Goal: Find specific page/section

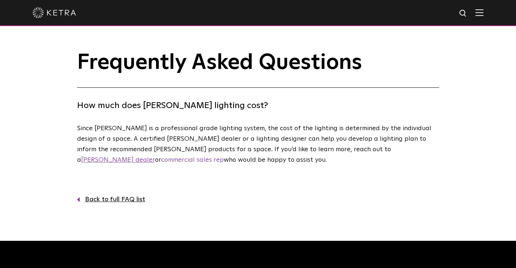
click at [155, 156] on link "[PERSON_NAME] dealer" at bounding box center [118, 159] width 74 height 7
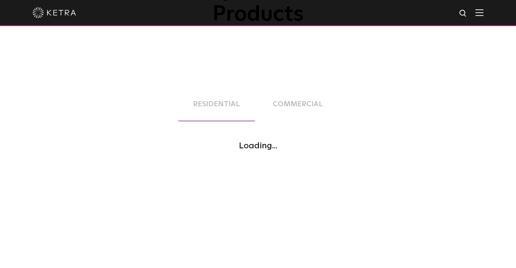
scroll to position [145, 0]
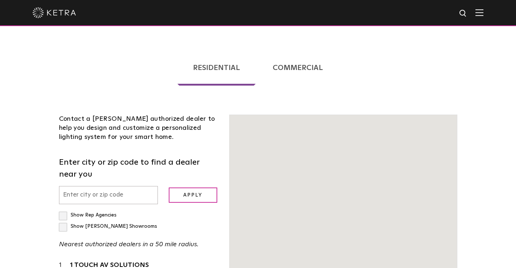
click at [129, 186] on input "text" at bounding box center [108, 195] width 99 height 18
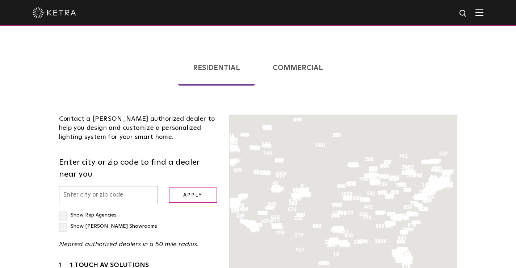
click at [122, 186] on input "text" at bounding box center [108, 195] width 99 height 18
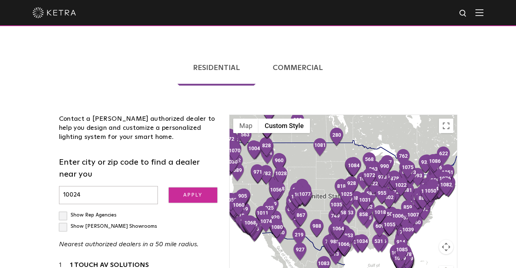
type input "10024"
click at [207, 187] on input "Apply" at bounding box center [193, 195] width 49 height 16
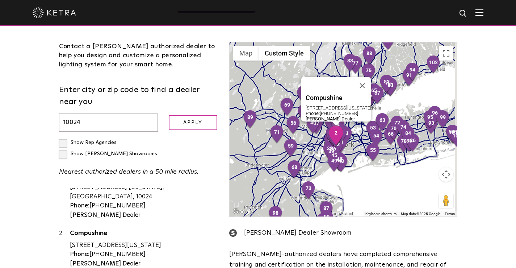
scroll to position [0, 0]
